Goal: Task Accomplishment & Management: Manage account settings

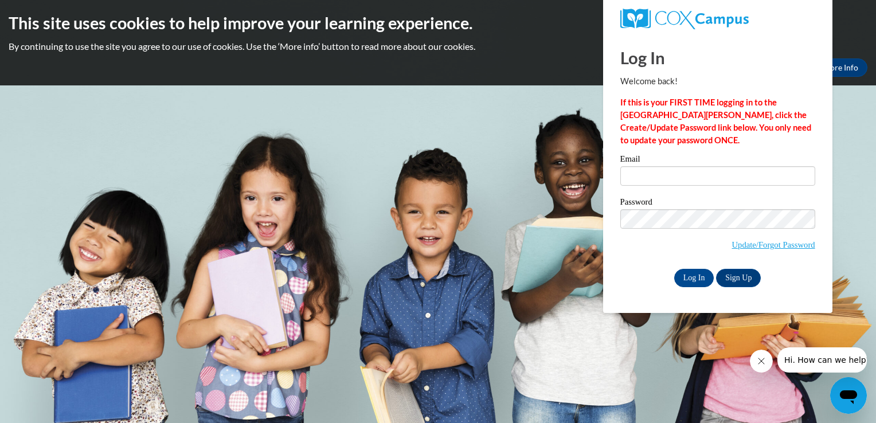
click at [756, 358] on icon "Close message from company" at bounding box center [760, 360] width 9 height 9
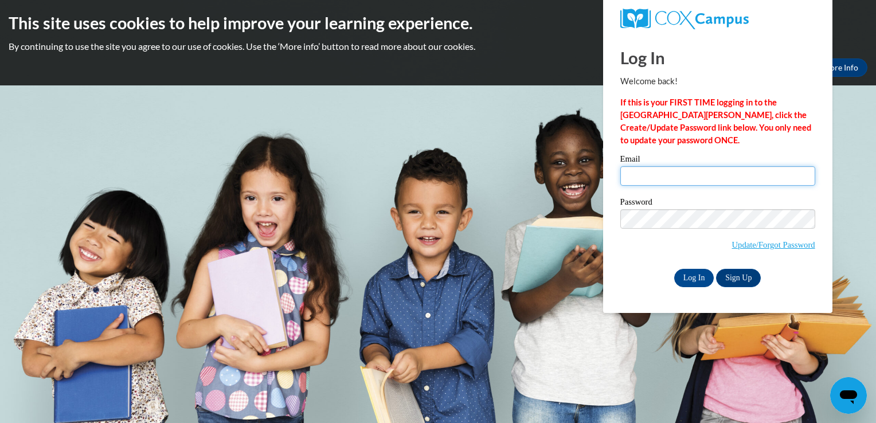
click at [727, 181] on input "Email" at bounding box center [717, 175] width 195 height 19
type input "kiarag123833@gmail.com"
click at [713, 199] on label "Password" at bounding box center [717, 203] width 195 height 11
click at [719, 168] on input "kiarag123833@gmail.com" at bounding box center [717, 175] width 195 height 19
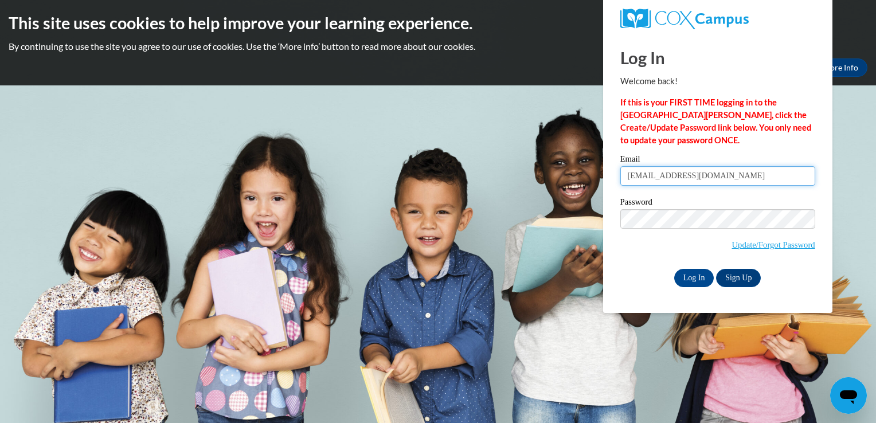
click at [719, 168] on input "kiarag123833@gmail.com" at bounding box center [717, 175] width 195 height 19
type input "[EMAIL_ADDRESS][DOMAIN_NAME]"
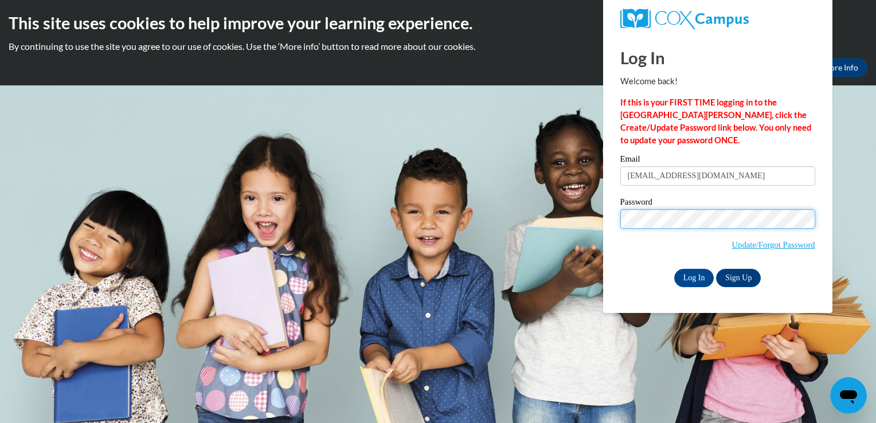
click at [674, 269] on input "Log In" at bounding box center [694, 278] width 40 height 18
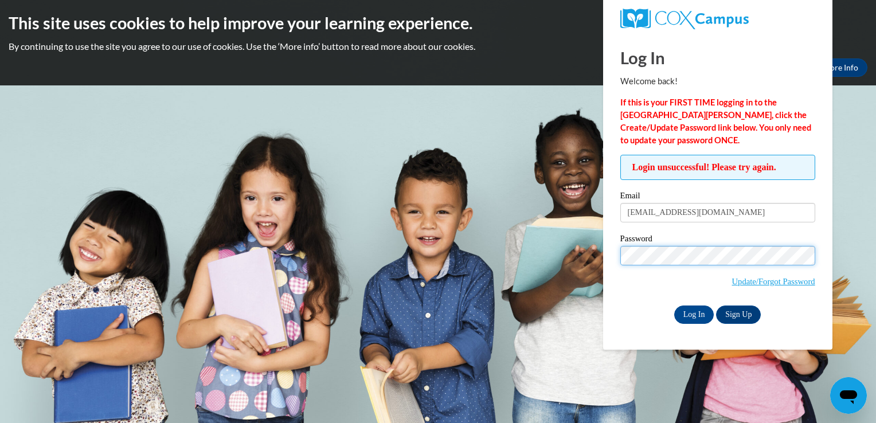
click at [674, 305] on input "Log In" at bounding box center [694, 314] width 40 height 18
click at [624, 265] on span "Update/Forgot Password" at bounding box center [717, 270] width 195 height 48
click at [674, 305] on input "Log In" at bounding box center [694, 314] width 40 height 18
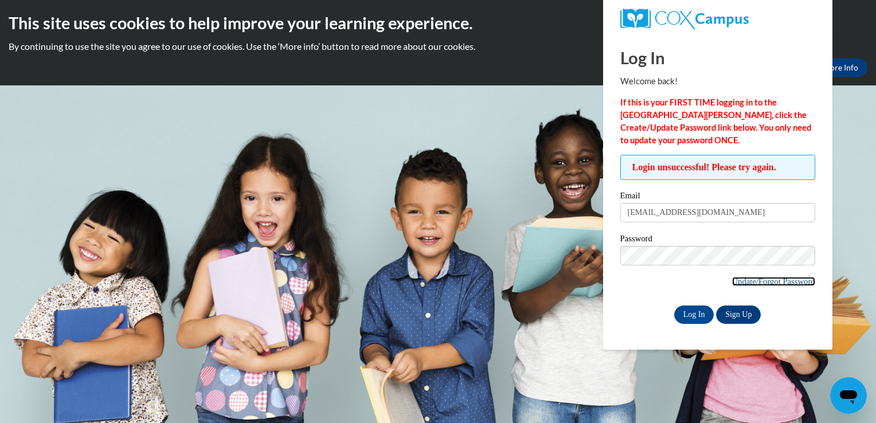
click at [749, 278] on link "Update/Forgot Password" at bounding box center [773, 281] width 83 height 9
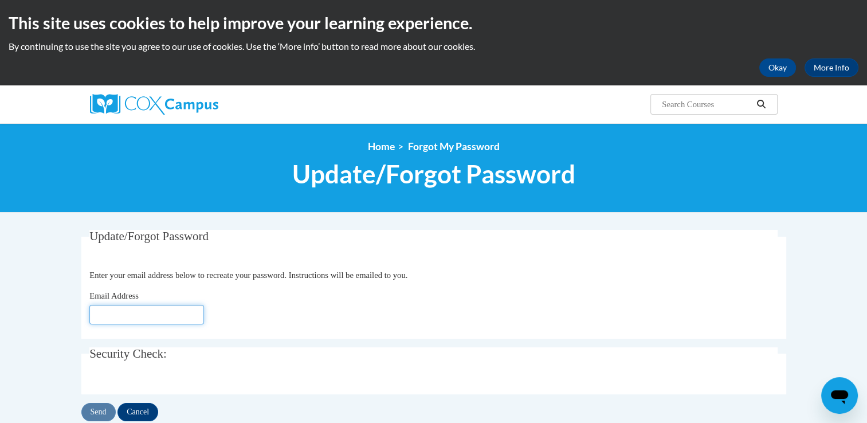
click at [139, 315] on input "Email Address" at bounding box center [146, 314] width 115 height 19
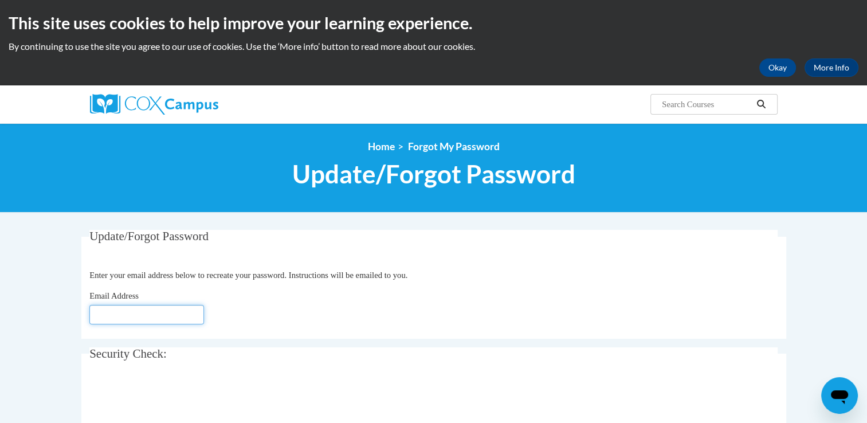
click at [120, 313] on input "Email Address" at bounding box center [146, 314] width 115 height 19
type input "kgibson49@student.gsu.edu"
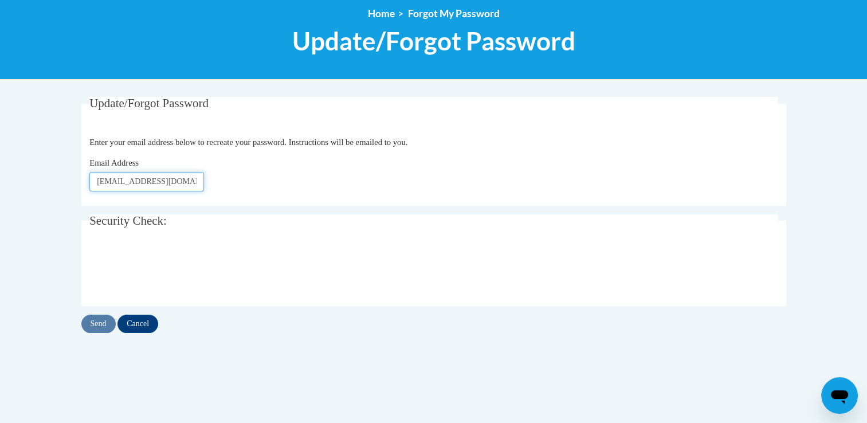
scroll to position [136, 0]
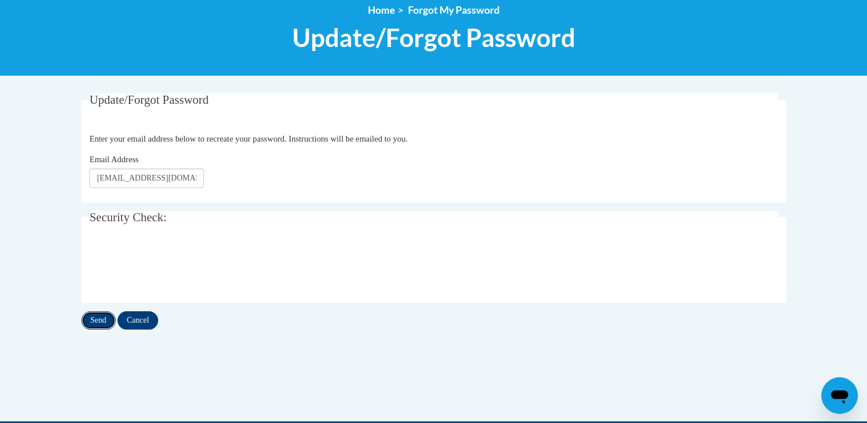
click at [99, 316] on input "Send" at bounding box center [98, 320] width 34 height 18
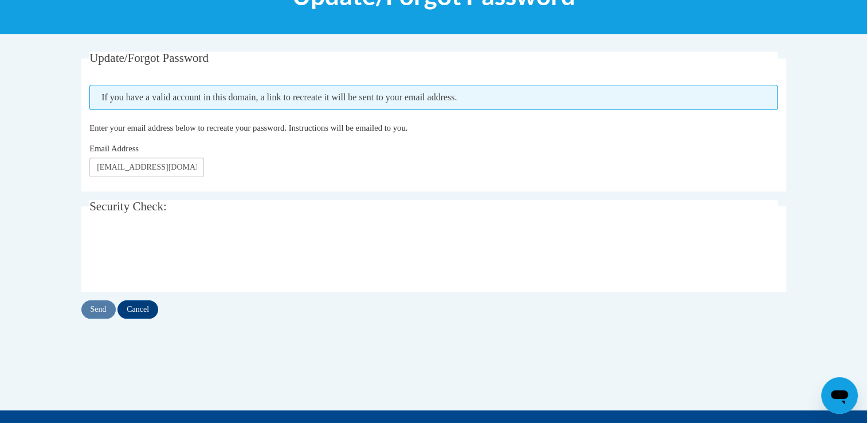
scroll to position [183, 0]
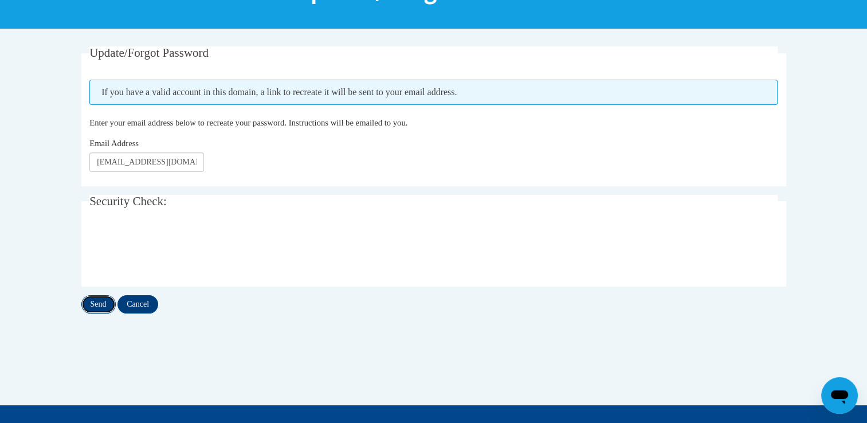
click at [94, 301] on input "Send" at bounding box center [98, 304] width 34 height 18
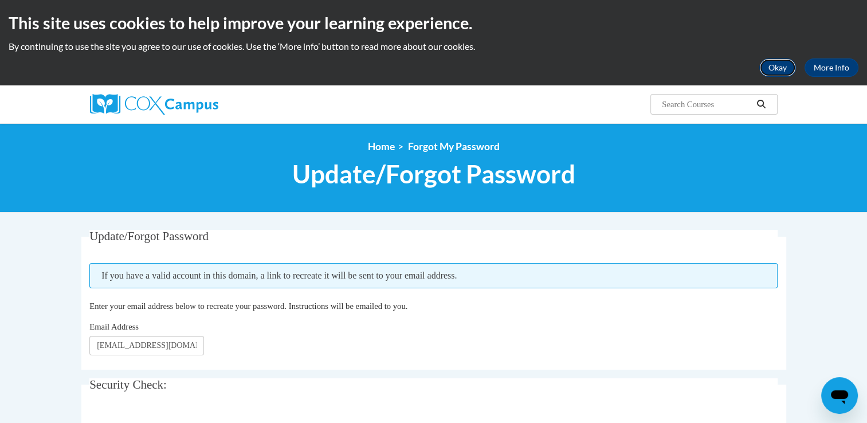
click at [770, 68] on button "Okay" at bounding box center [777, 67] width 37 height 18
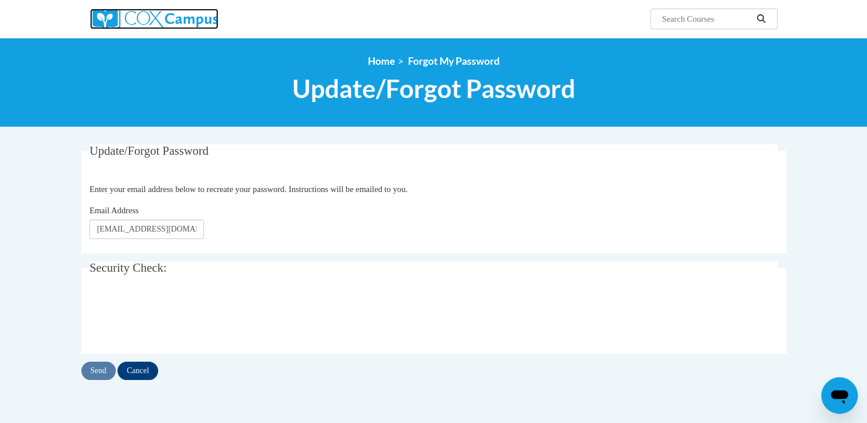
click at [183, 17] on img at bounding box center [154, 19] width 128 height 21
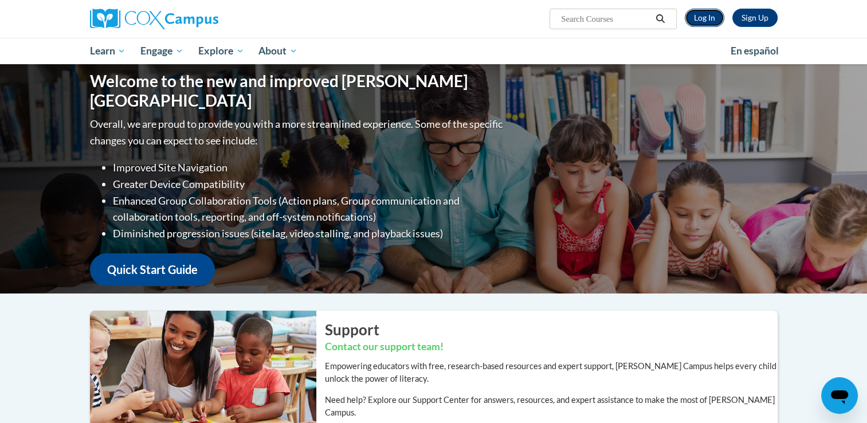
click at [699, 19] on link "Log In" at bounding box center [705, 18] width 40 height 18
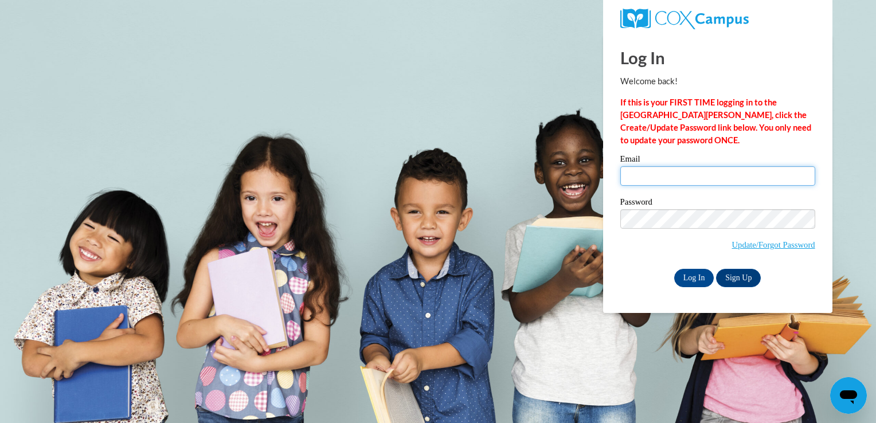
click at [687, 181] on input "Email" at bounding box center [717, 175] width 195 height 19
type input "kgibson49@student.gsu.edu"
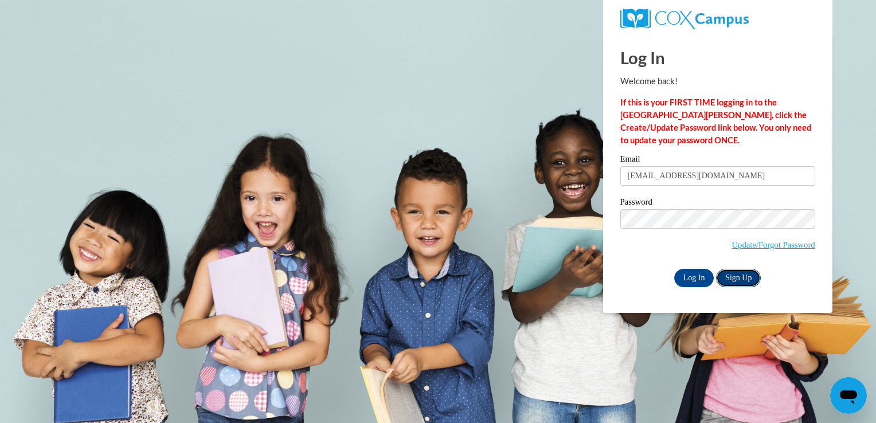
click at [745, 278] on link "Sign Up" at bounding box center [738, 278] width 45 height 18
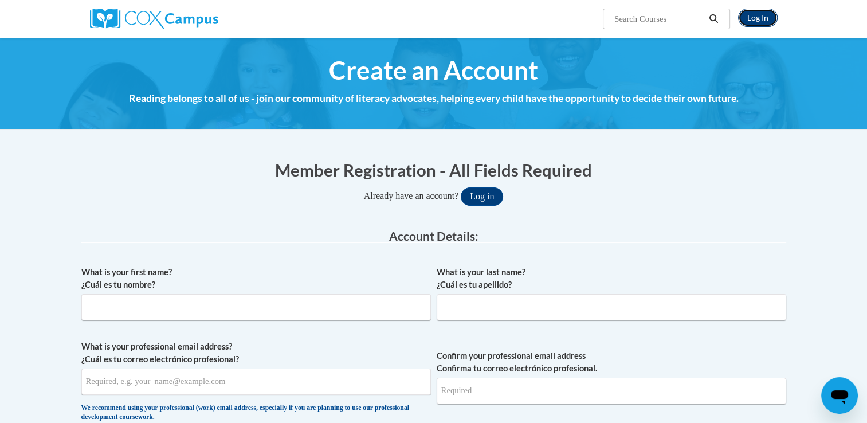
click at [752, 20] on link "Log In" at bounding box center [758, 18] width 40 height 18
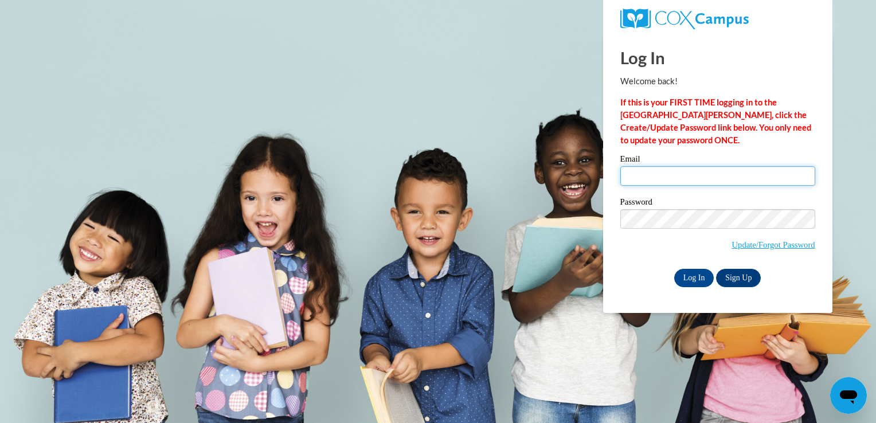
click at [638, 181] on input "Email" at bounding box center [717, 175] width 195 height 19
type input "kgibson49@student.gsu.edu"
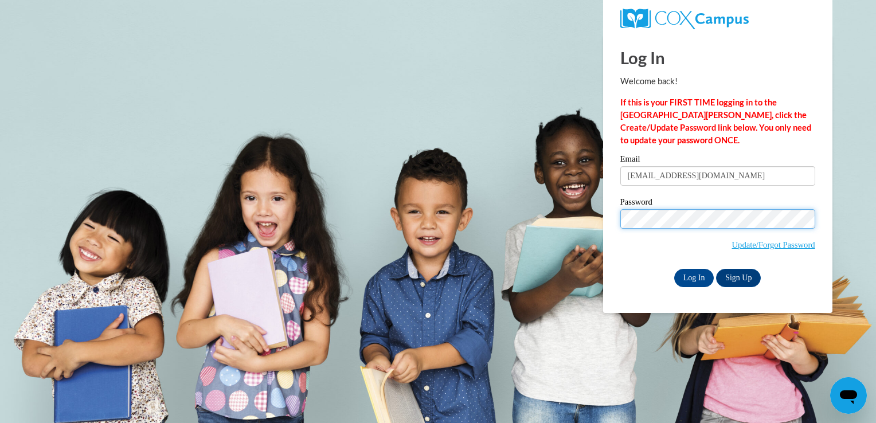
click at [674, 269] on input "Log In" at bounding box center [694, 278] width 40 height 18
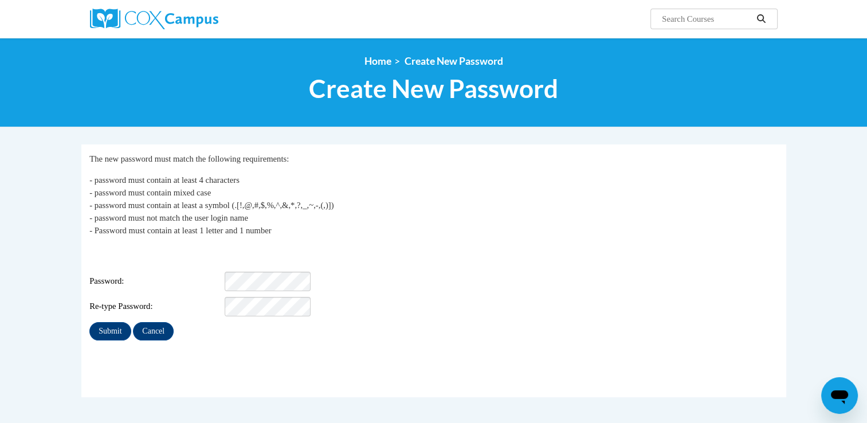
click at [268, 262] on div "Login: kgibson49@student.gsu.edu Password: Re-type Password:" at bounding box center [433, 281] width 688 height 72
click at [89, 322] on input "Submit" at bounding box center [109, 331] width 41 height 18
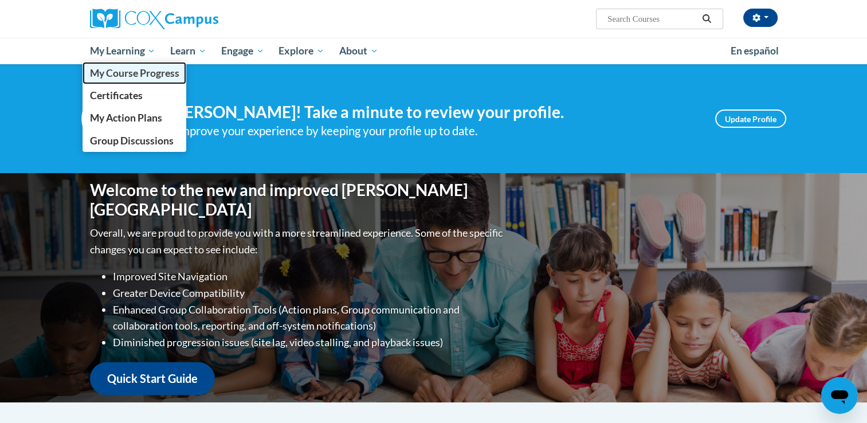
click at [132, 81] on link "My Course Progress" at bounding box center [135, 73] width 104 height 22
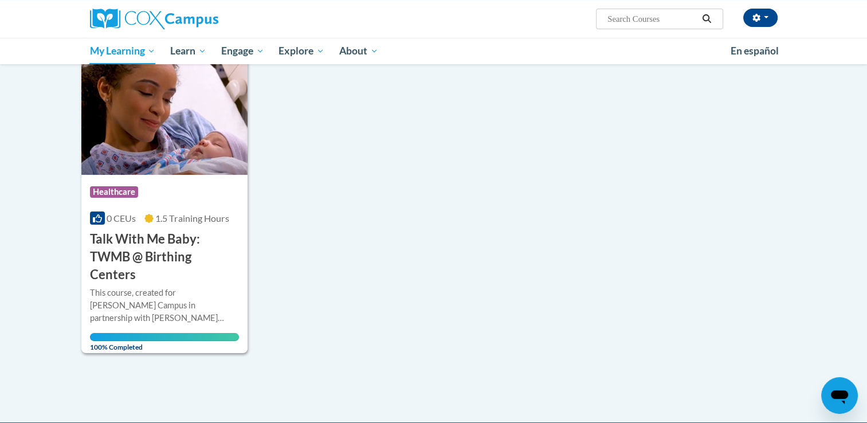
scroll to position [151, 0]
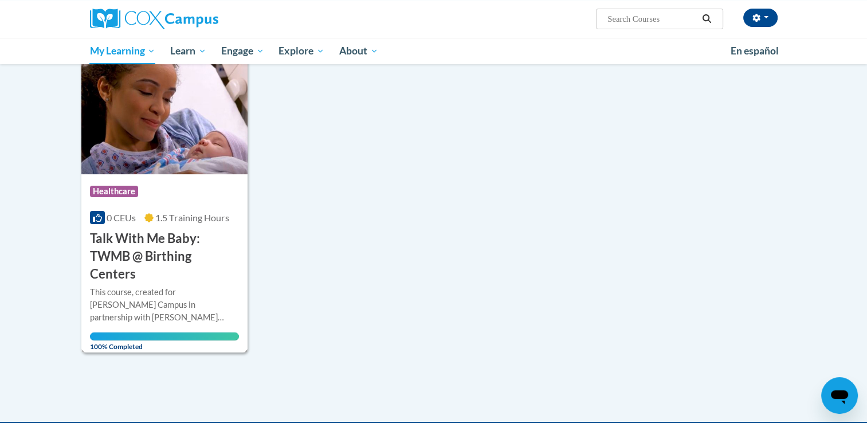
click at [182, 233] on h3 "Talk With Me Baby: TWMB @ Birthing Centers" at bounding box center [165, 256] width 150 height 53
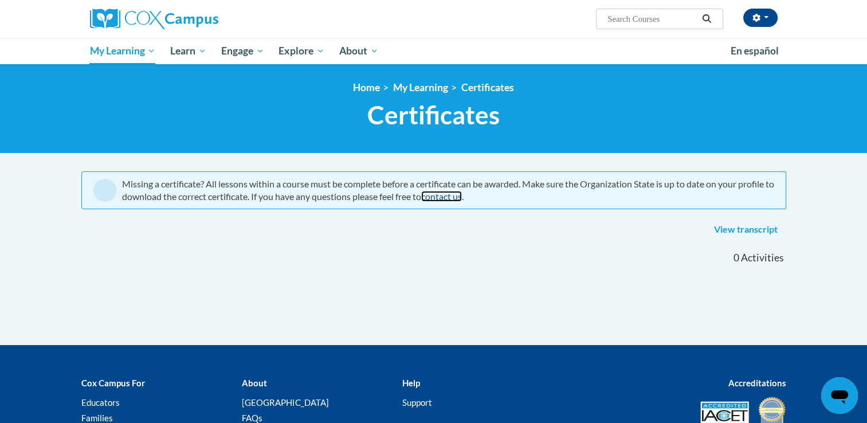
click at [462, 194] on link "contact us" at bounding box center [441, 196] width 41 height 11
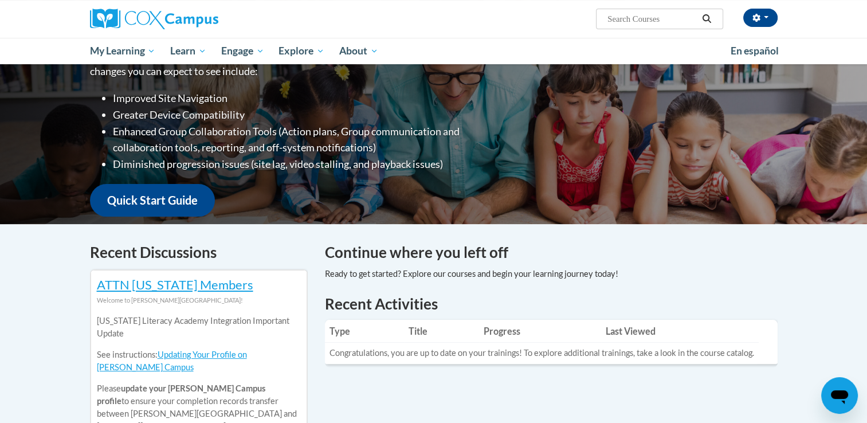
scroll to position [175, 0]
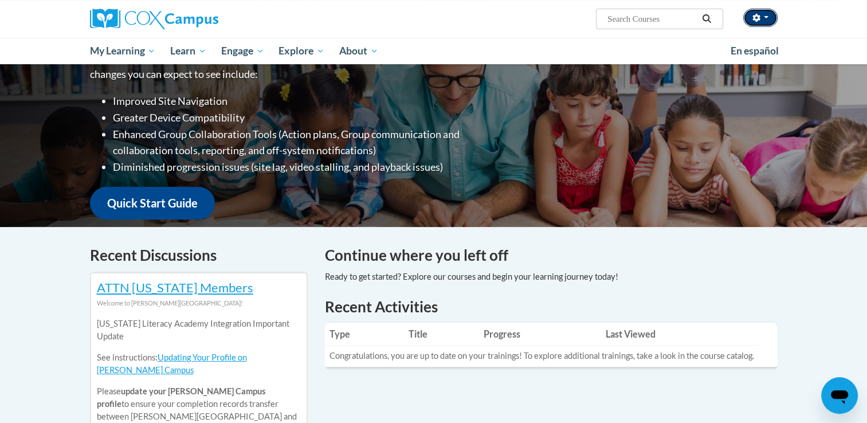
click at [756, 18] on icon "button" at bounding box center [755, 18] width 7 height 8
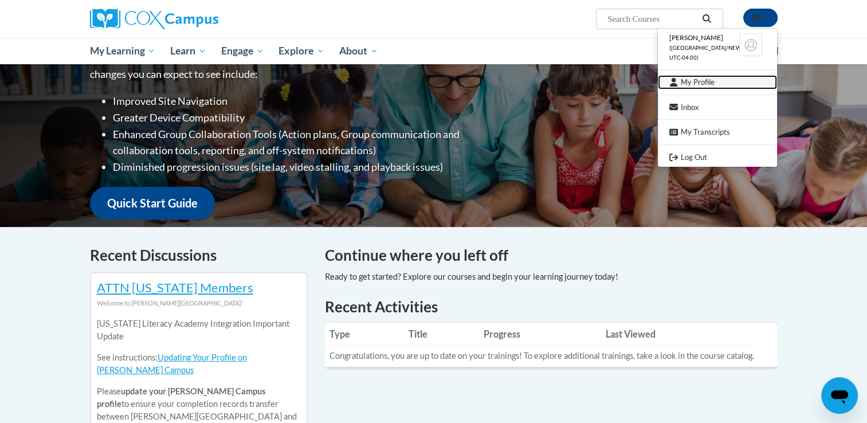
click at [694, 80] on link "My Profile" at bounding box center [717, 82] width 119 height 14
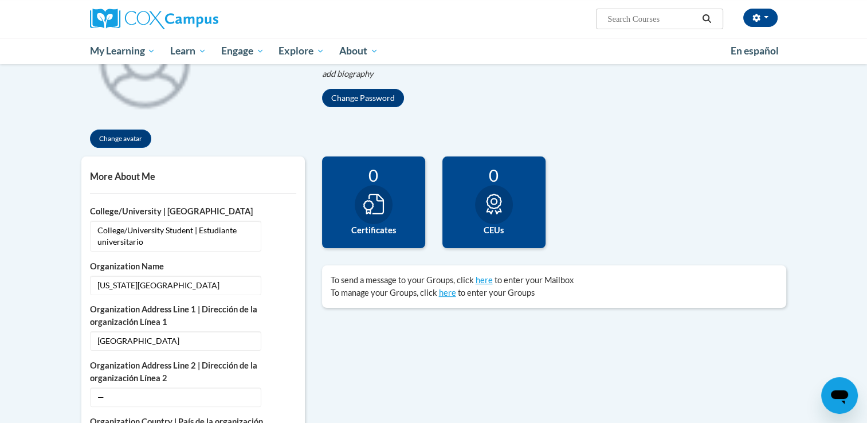
scroll to position [182, 0]
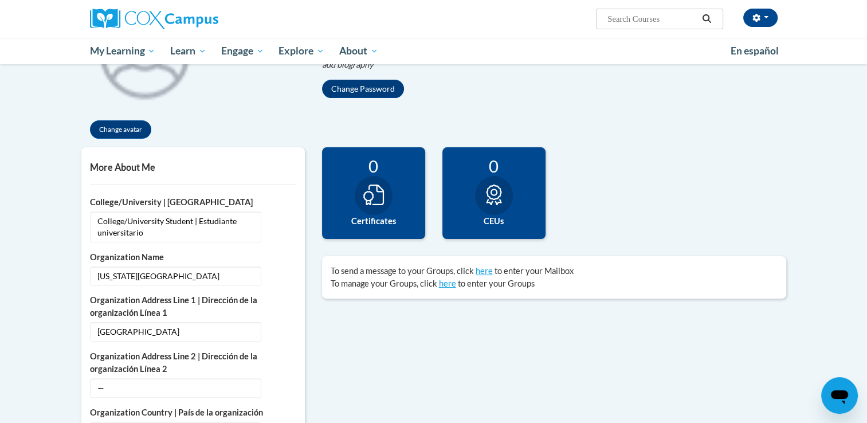
click at [563, 148] on div "7 Completions 0 Certificates 0 CEUs 0 Badges" at bounding box center [553, 201] width 481 height 109
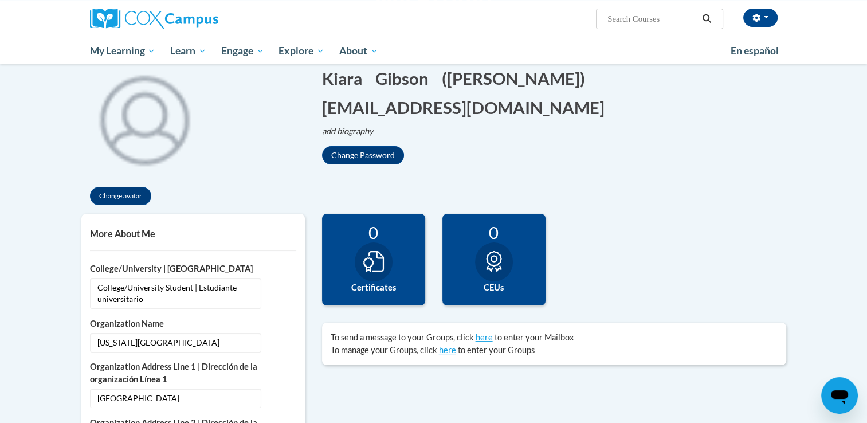
scroll to position [0, 0]
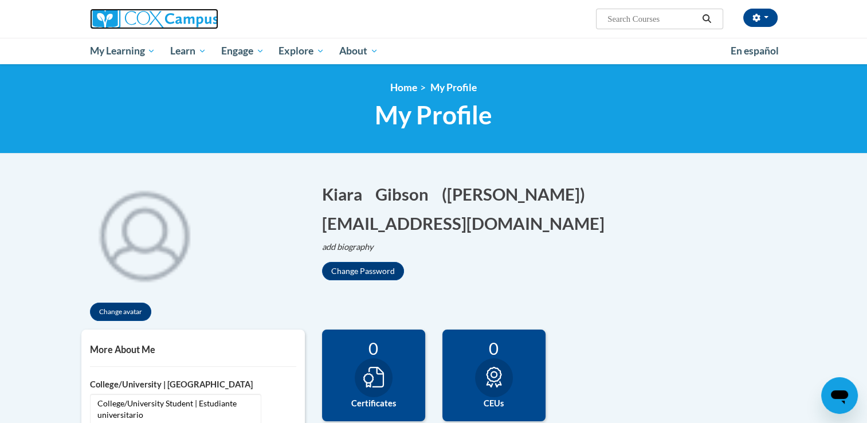
click at [197, 19] on img at bounding box center [154, 19] width 128 height 21
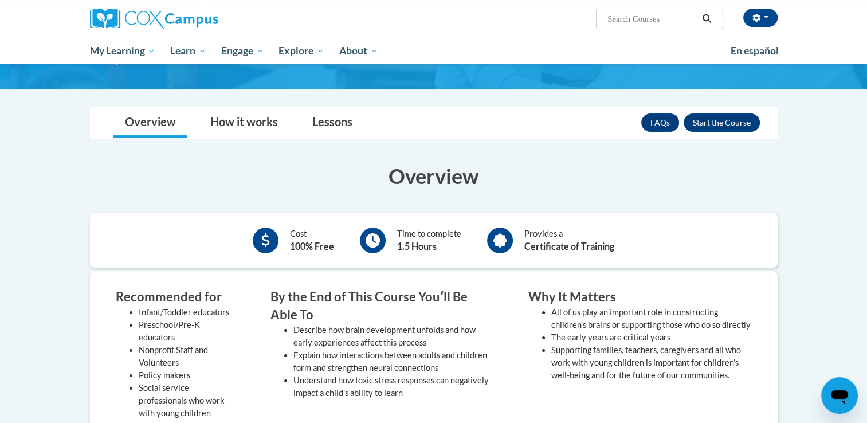
scroll to position [121, 0]
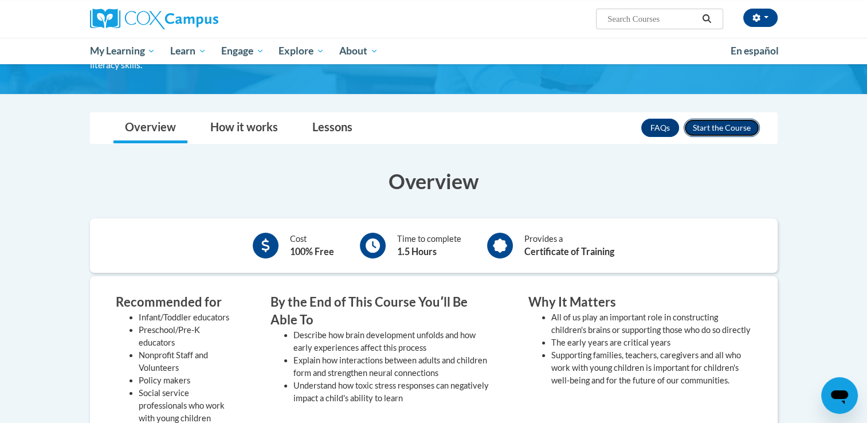
click at [700, 126] on button "Enroll" at bounding box center [722, 128] width 76 height 18
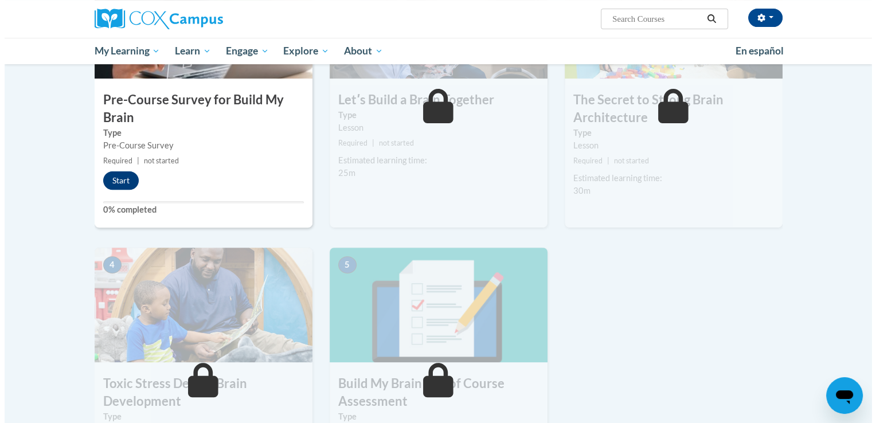
scroll to position [352, 0]
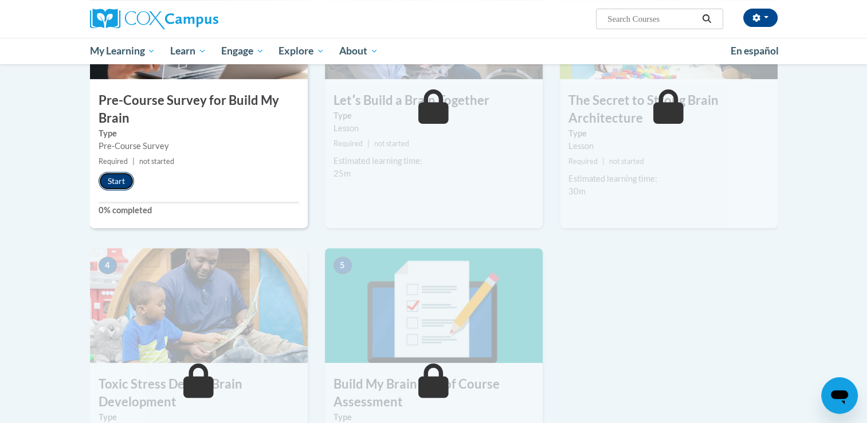
click at [113, 175] on button "Start" at bounding box center [117, 181] width 36 height 18
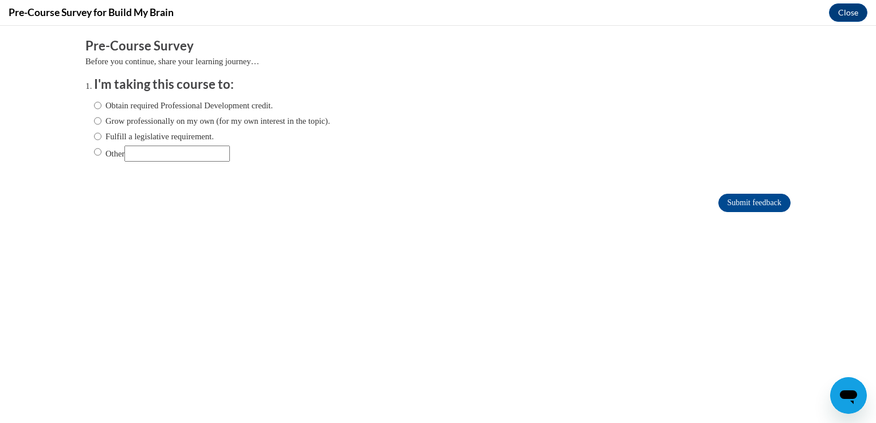
scroll to position [0, 0]
click at [94, 121] on input "Grow professionally on my own (for my own interest in the topic)." at bounding box center [97, 121] width 7 height 13
radio input "true"
click at [734, 200] on input "Submit feedback" at bounding box center [754, 203] width 72 height 18
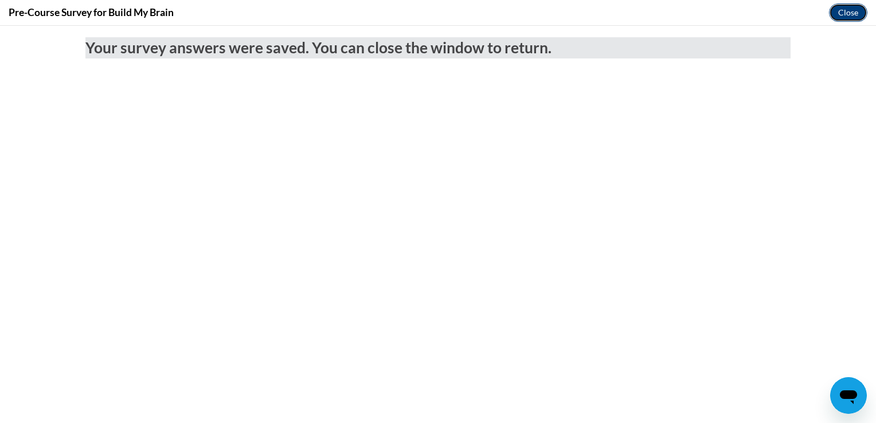
click at [855, 16] on button "Close" at bounding box center [848, 12] width 38 height 18
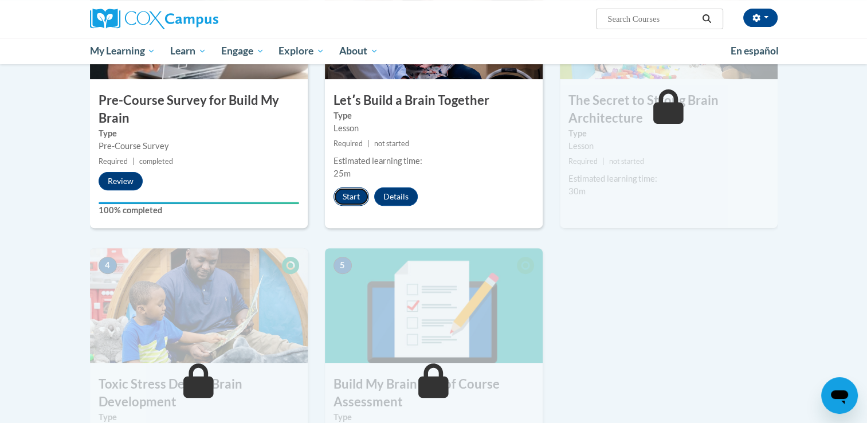
click at [346, 194] on button "Start" at bounding box center [351, 196] width 36 height 18
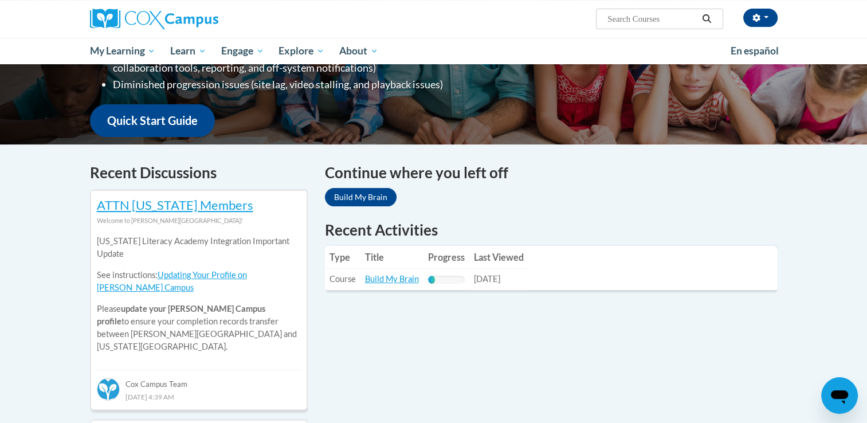
scroll to position [165, 0]
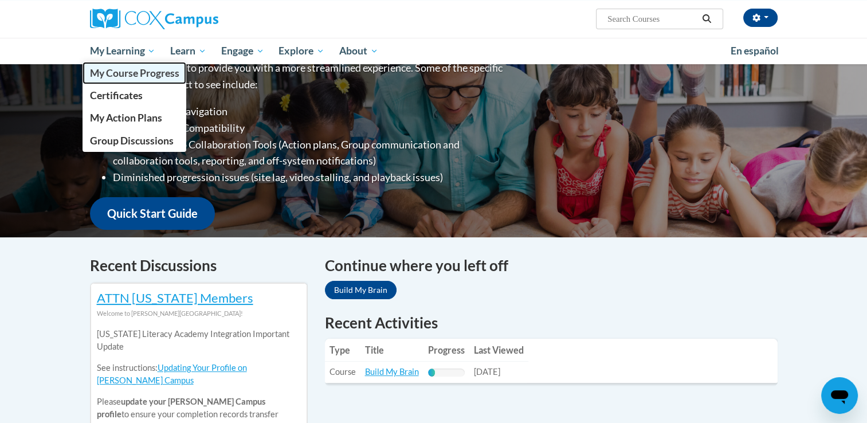
click at [128, 80] on link "My Course Progress" at bounding box center [135, 73] width 104 height 22
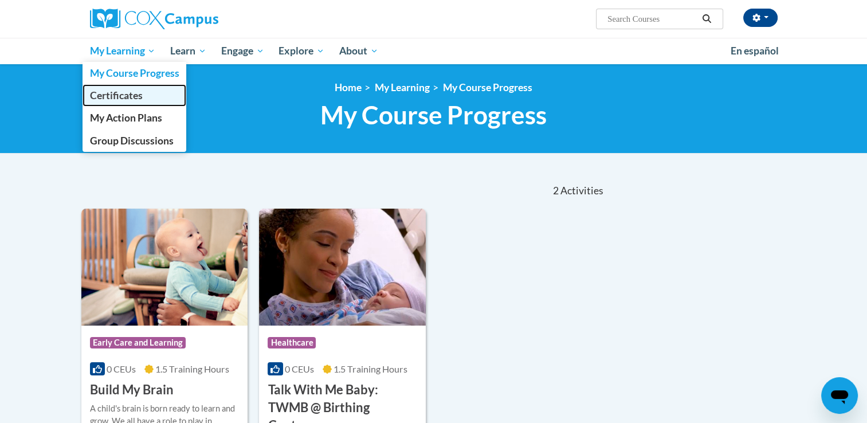
click at [139, 104] on link "Certificates" at bounding box center [135, 95] width 104 height 22
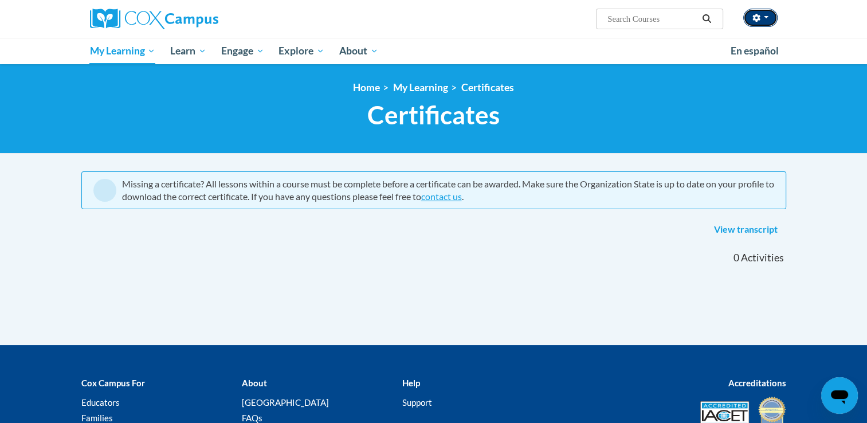
click at [757, 15] on icon "button" at bounding box center [755, 18] width 7 height 8
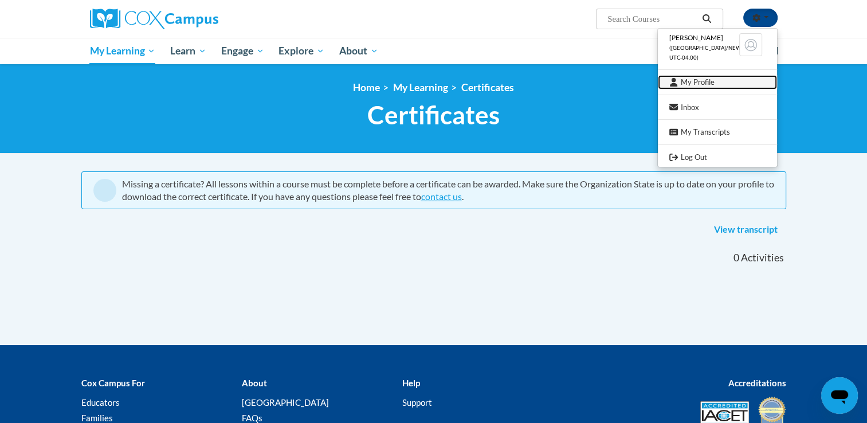
click at [689, 84] on link "My Profile" at bounding box center [717, 82] width 119 height 14
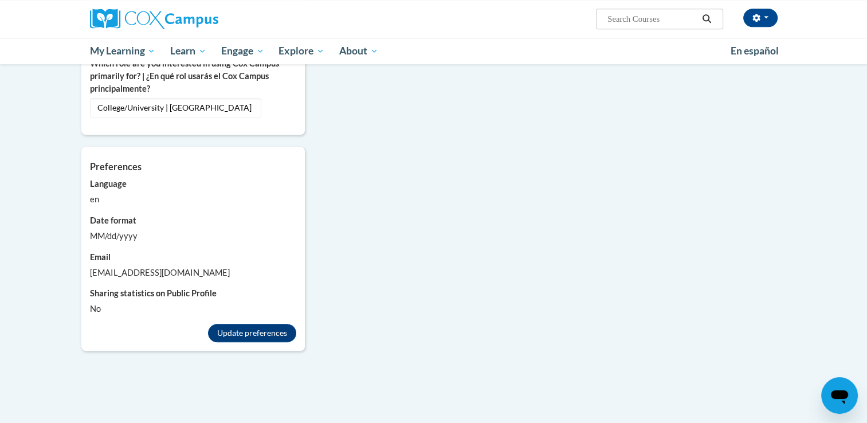
scroll to position [753, 0]
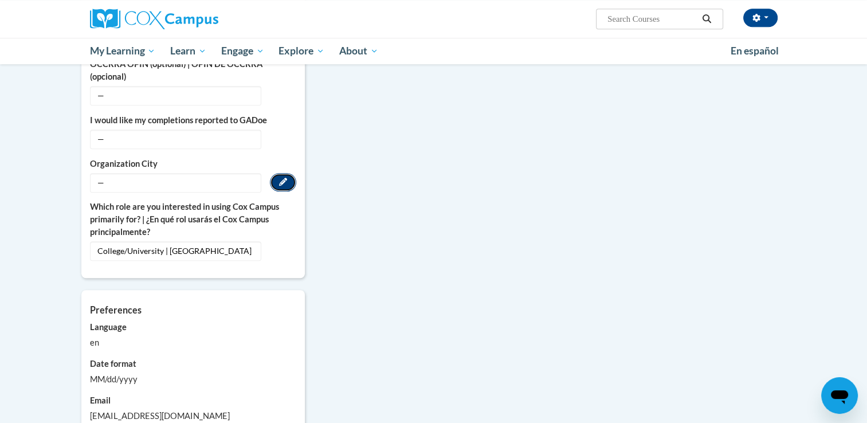
click at [278, 173] on button "Edit" at bounding box center [283, 182] width 26 height 18
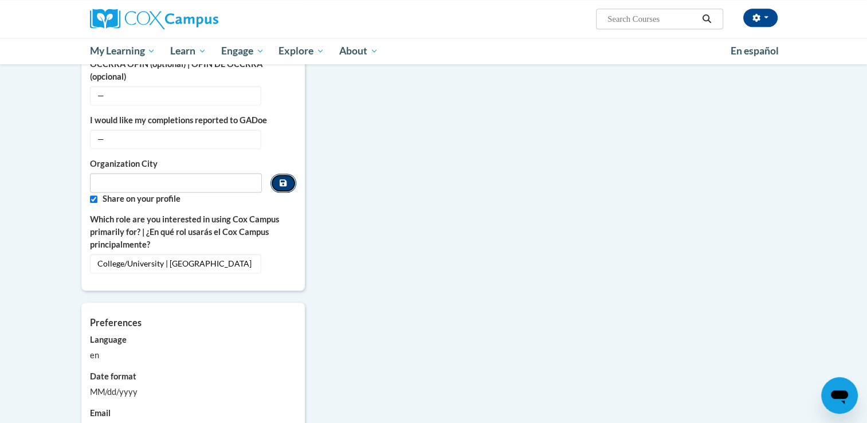
click at [295, 174] on button "Custom profile fields" at bounding box center [282, 183] width 25 height 19
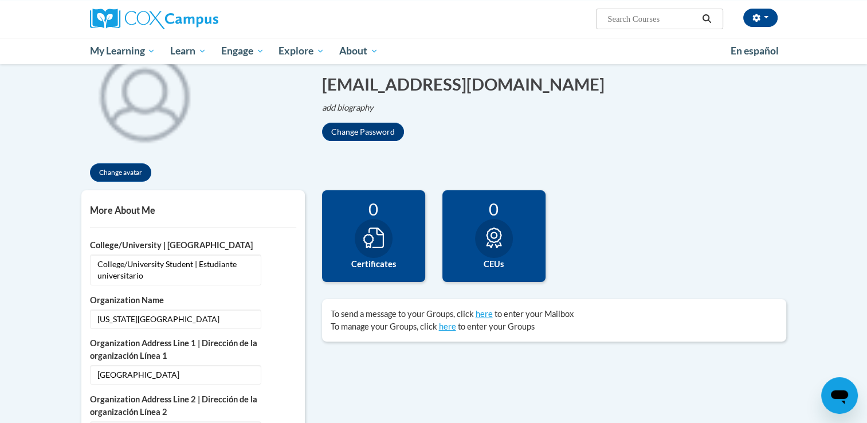
scroll to position [140, 0]
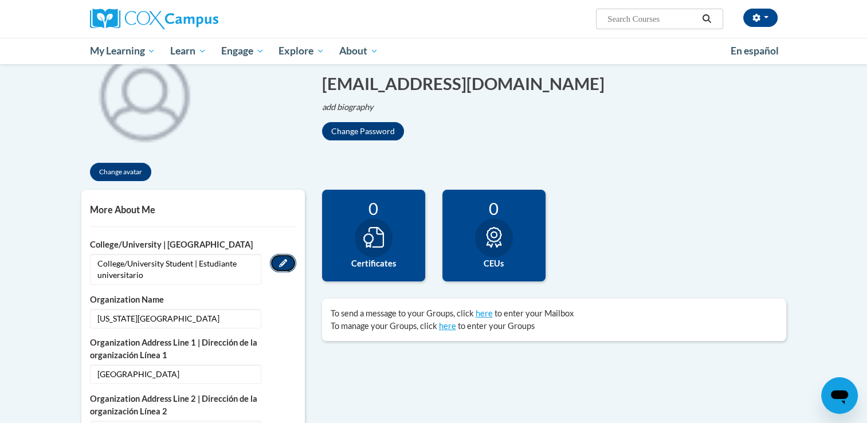
click at [286, 262] on icon "Custom profile fields" at bounding box center [283, 263] width 8 height 8
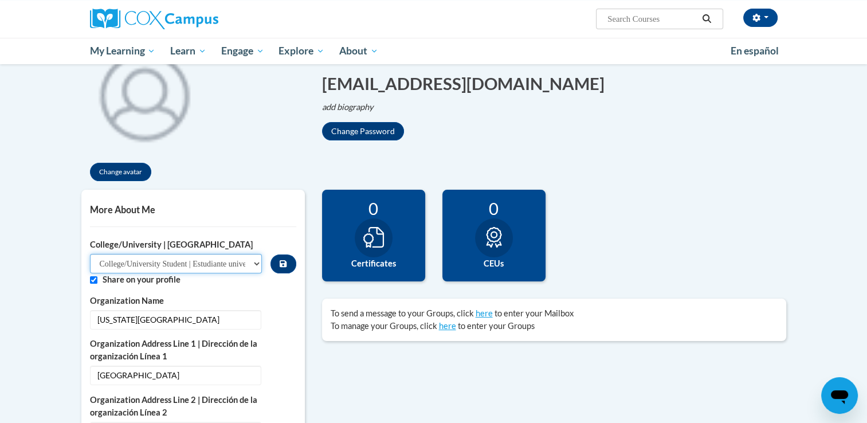
click at [235, 262] on select "Please Select College/University Staff | Empleado universitario College/Univers…" at bounding box center [176, 263] width 172 height 19
click at [90, 254] on select "Please Select College/University Staff | Empleado universitario College/Univers…" at bounding box center [176, 263] width 172 height 19
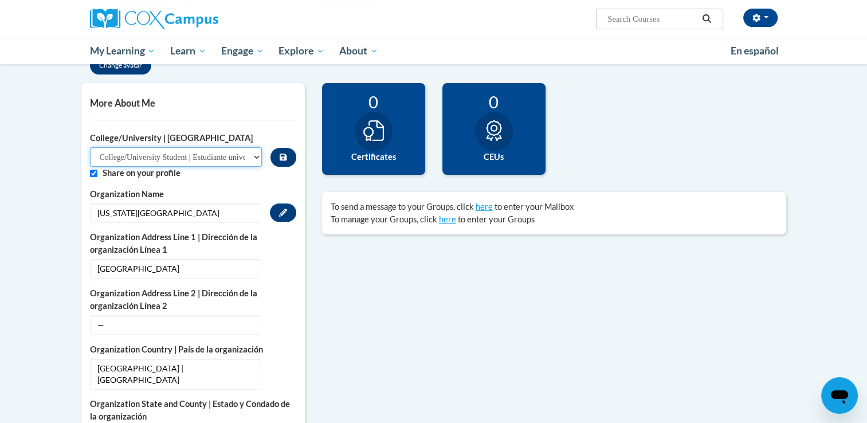
scroll to position [247, 0]
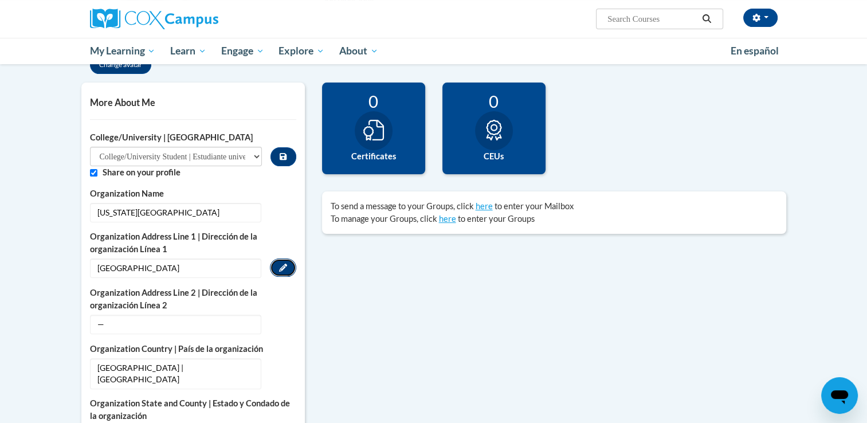
click at [290, 262] on button "Edit" at bounding box center [283, 267] width 26 height 18
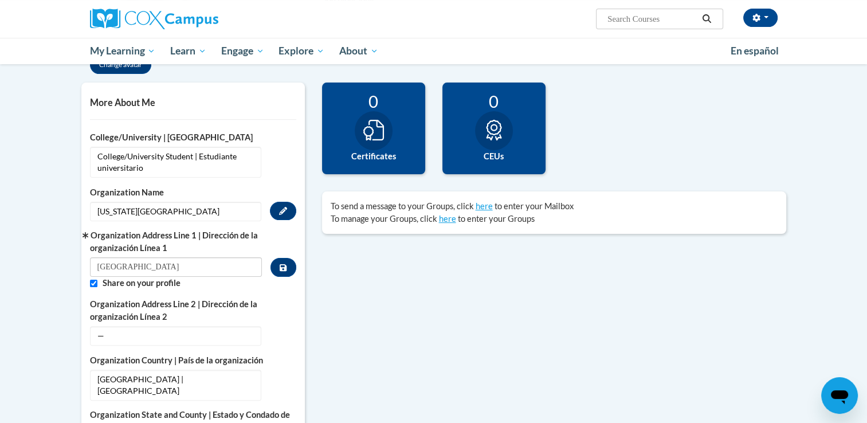
click at [197, 209] on span "[US_STATE][GEOGRAPHIC_DATA]" at bounding box center [175, 211] width 171 height 19
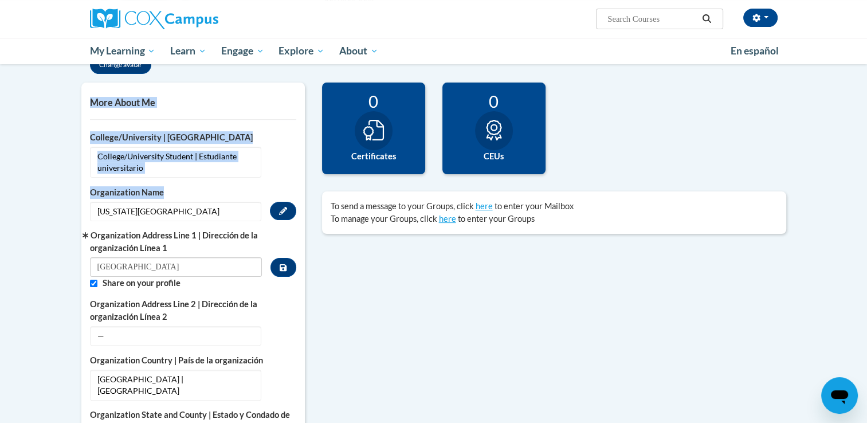
drag, startPoint x: 74, startPoint y: 194, endPoint x: 161, endPoint y: 193, distance: 86.5
click at [161, 193] on label "Organization Name" at bounding box center [193, 192] width 206 height 13
click at [150, 194] on label "Organization Name" at bounding box center [193, 192] width 206 height 13
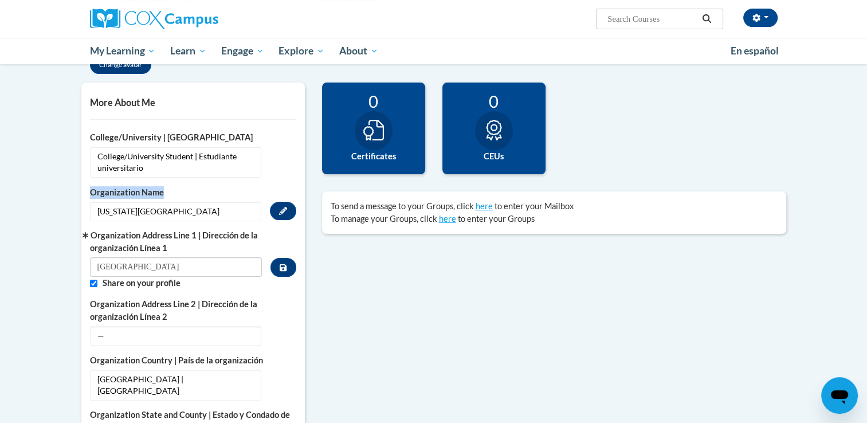
drag, startPoint x: 84, startPoint y: 187, endPoint x: 177, endPoint y: 191, distance: 93.5
copy label "Organization Name"
click at [177, 191] on label "Organization Name" at bounding box center [193, 192] width 206 height 13
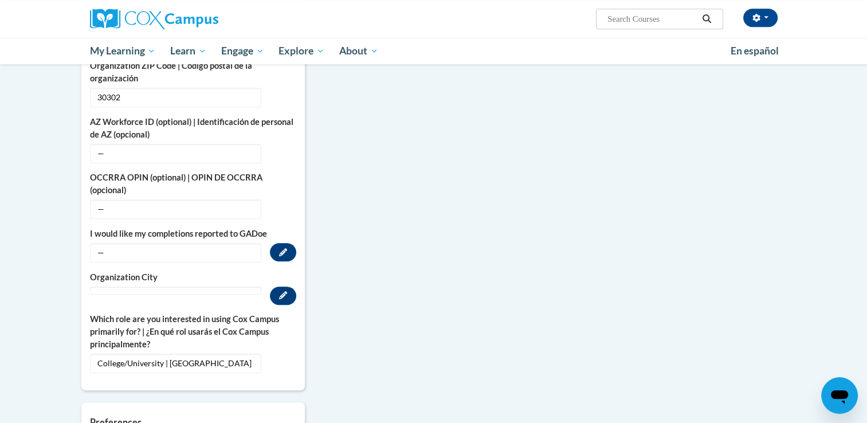
scroll to position [712, 0]
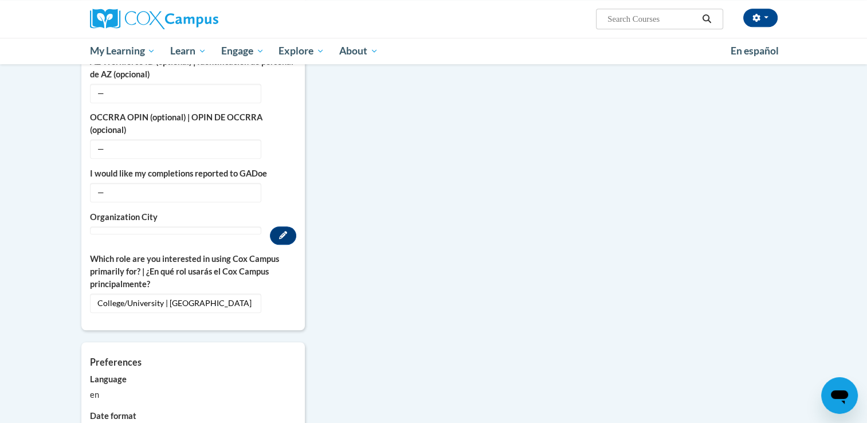
drag, startPoint x: 133, startPoint y: 281, endPoint x: 53, endPoint y: 245, distance: 88.0
click at [53, 245] on body "Kiara Gibson (America/New_York UTC-04:00) My Profile Inbox My Transcripts Log O…" at bounding box center [433, 59] width 867 height 1542
click at [289, 226] on button "Edit" at bounding box center [283, 235] width 26 height 18
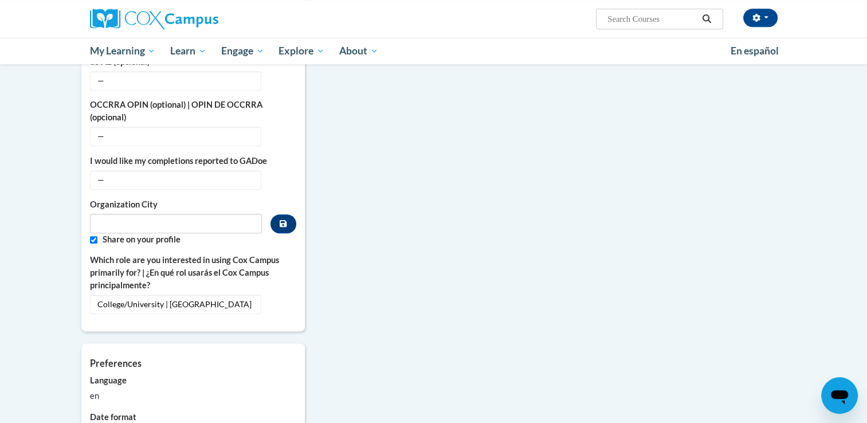
scroll to position [699, 0]
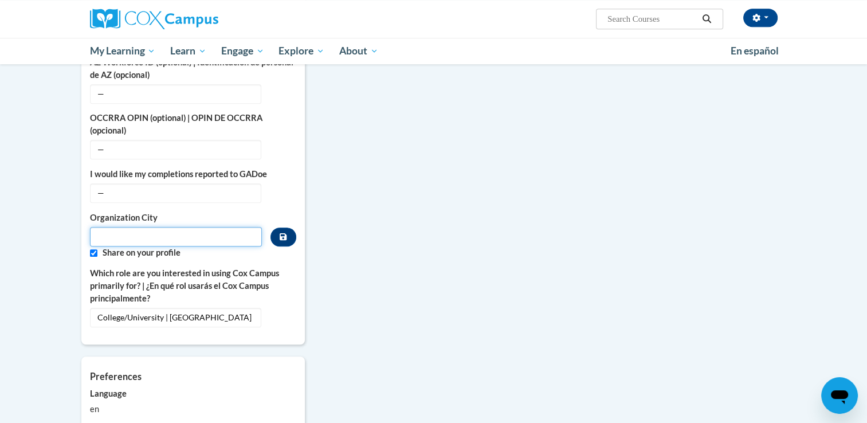
click at [198, 227] on input "Metadata input" at bounding box center [176, 236] width 172 height 19
type input "Atlanta"
click at [383, 308] on div "More About Me Click or press to edit any of the profile fields below. Select mu…" at bounding box center [434, 101] width 722 height 942
click at [370, 300] on div "More About Me Click or press to edit any of the profile fields below. Select mu…" at bounding box center [434, 101] width 722 height 942
click at [281, 233] on icon "Custom profile fields" at bounding box center [283, 236] width 7 height 7
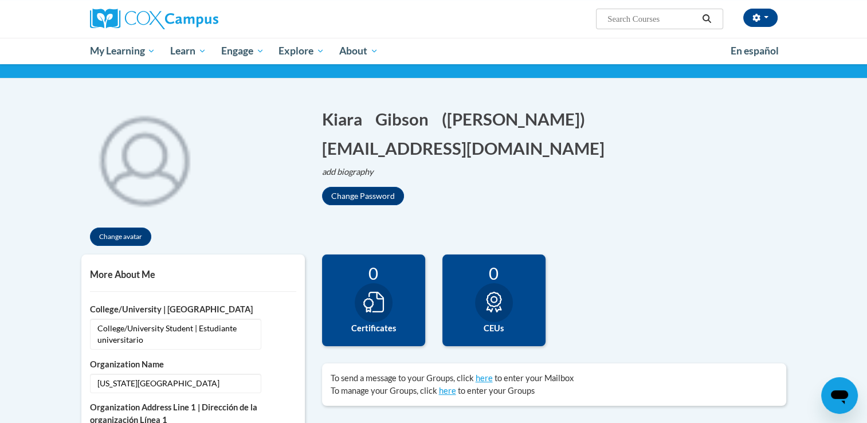
scroll to position [119, 0]
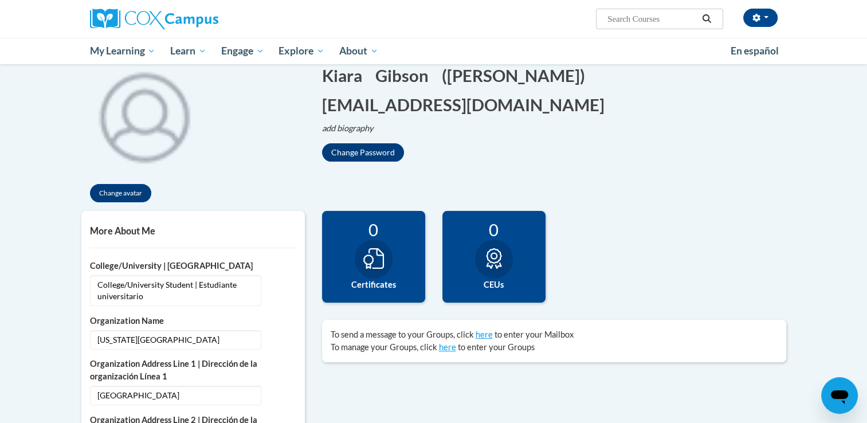
click at [385, 274] on div "0 Certificates" at bounding box center [373, 257] width 103 height 92
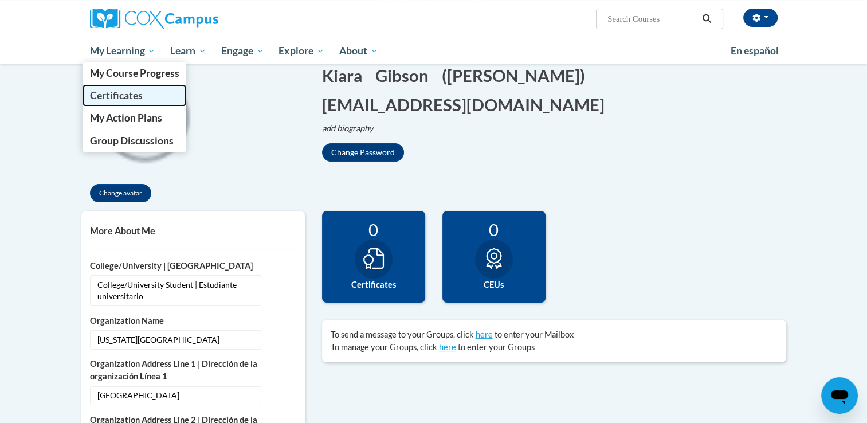
click at [131, 99] on span "Certificates" at bounding box center [115, 95] width 53 height 12
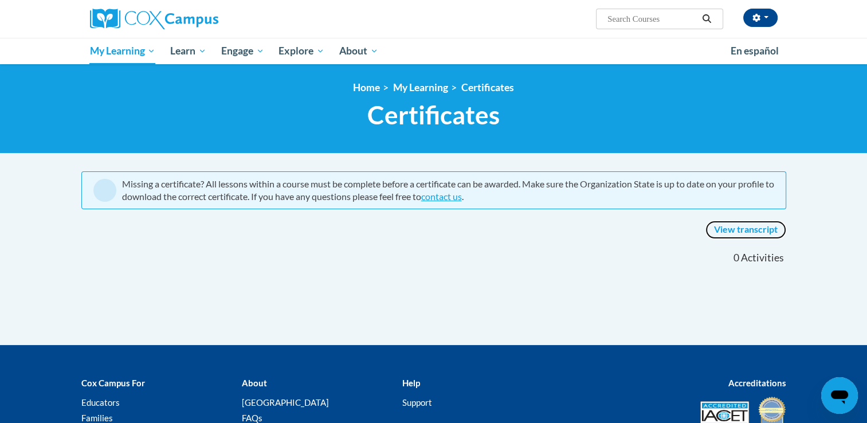
click at [727, 222] on link "View transcript" at bounding box center [745, 230] width 81 height 18
